Goal: Complete application form

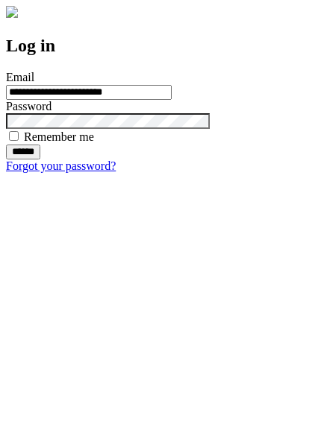
type input "**********"
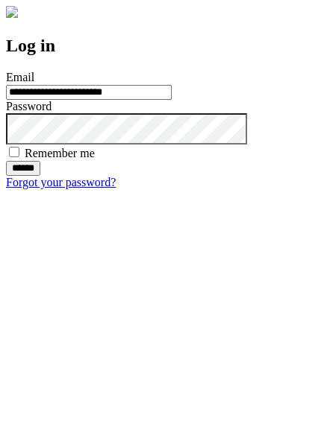
click at [40, 176] on input "******" at bounding box center [23, 168] width 34 height 15
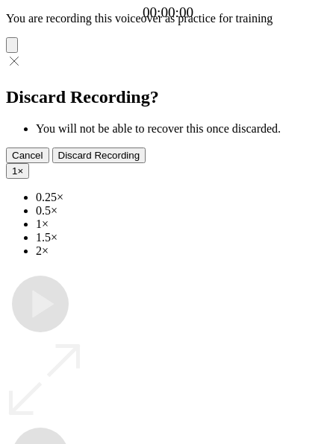
type input "**********"
